Goal: Task Accomplishment & Management: Use online tool/utility

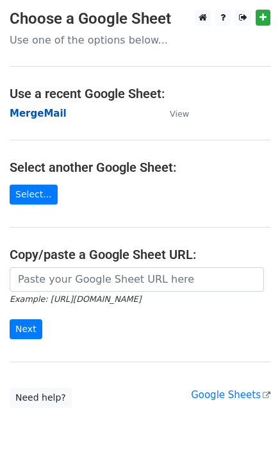
click at [47, 117] on strong "MergeMail" at bounding box center [38, 114] width 57 height 12
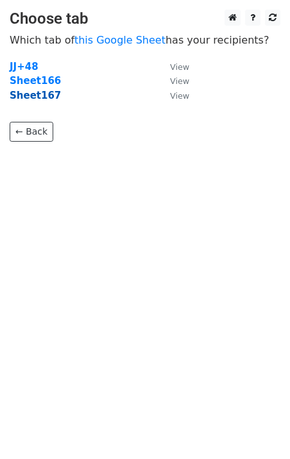
click at [44, 99] on strong "Sheet167" at bounding box center [35, 96] width 51 height 12
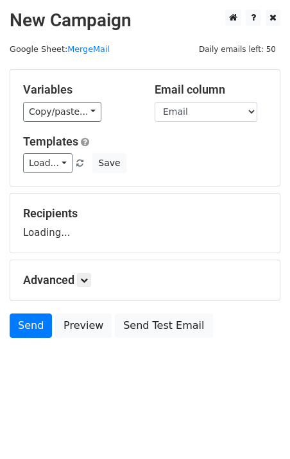
click at [56, 174] on div "Variables Copy/paste... {{Email}} Email column Email Templates Load... No Cost …" at bounding box center [144, 128] width 269 height 116
click at [57, 171] on link "Load..." at bounding box center [47, 163] width 49 height 20
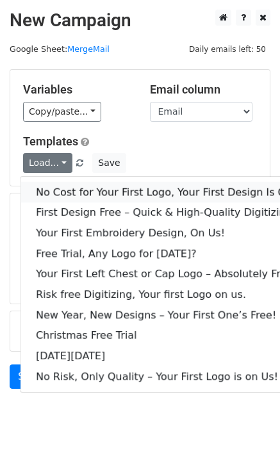
click at [83, 189] on link "No Cost for Your First Logo, Your First Design Is On Us!" at bounding box center [173, 192] width 307 height 20
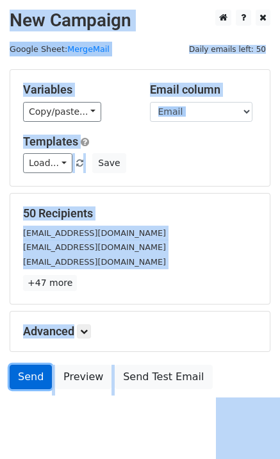
click at [28, 384] on link "Send" at bounding box center [31, 376] width 42 height 24
